Goal: Find specific page/section: Find specific page/section

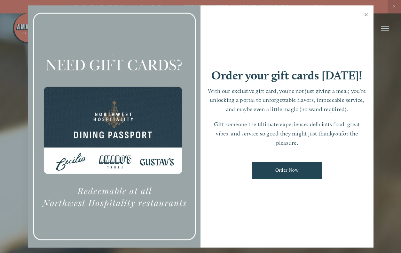
click at [367, 15] on link "Close" at bounding box center [366, 15] width 12 height 18
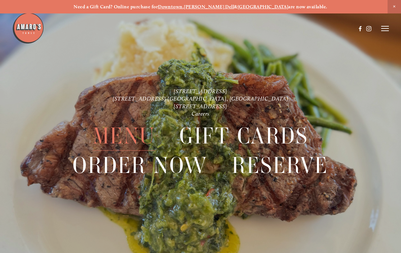
click at [130, 142] on span "Menu" at bounding box center [124, 136] width 63 height 29
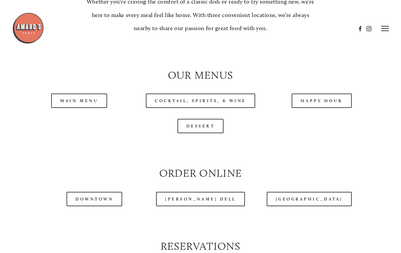
scroll to position [544, 0]
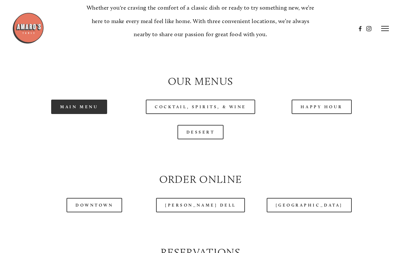
click at [87, 109] on link "Main Menu" at bounding box center [79, 107] width 56 height 14
